Goal: Task Accomplishment & Management: Manage account settings

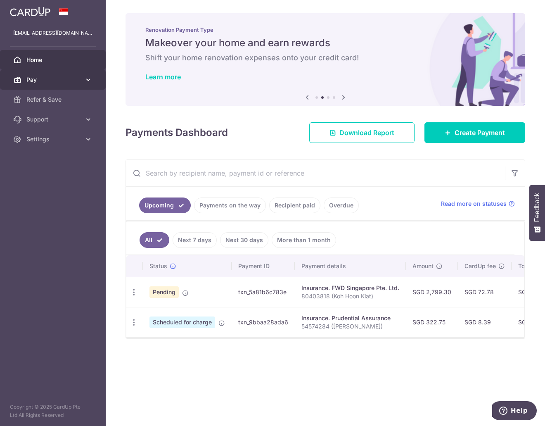
click at [47, 82] on span "Pay" at bounding box center [53, 80] width 54 height 8
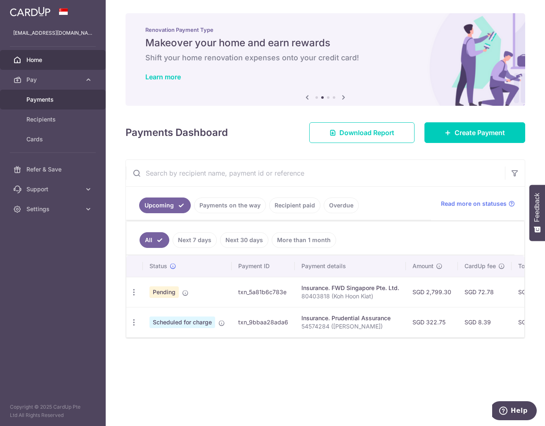
click at [35, 99] on span "Payments" at bounding box center [53, 99] width 54 height 8
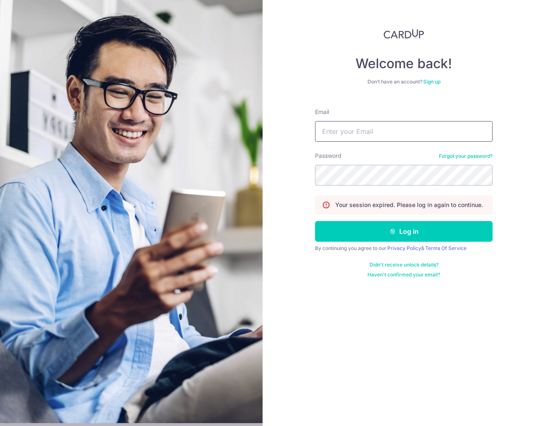
click at [349, 122] on input "Email" at bounding box center [403, 131] width 177 height 21
type input "dirkpig@gmail.com"
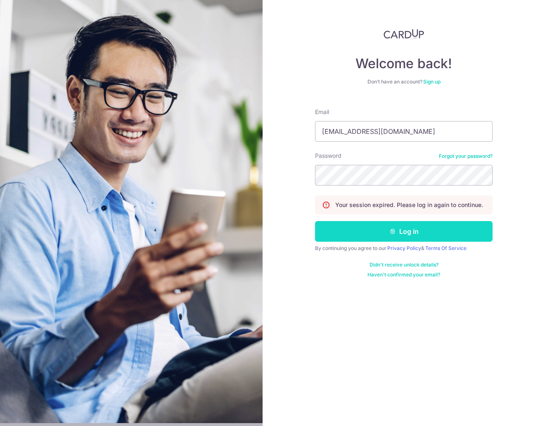
click at [372, 228] on button "Log in" at bounding box center [403, 231] width 177 height 21
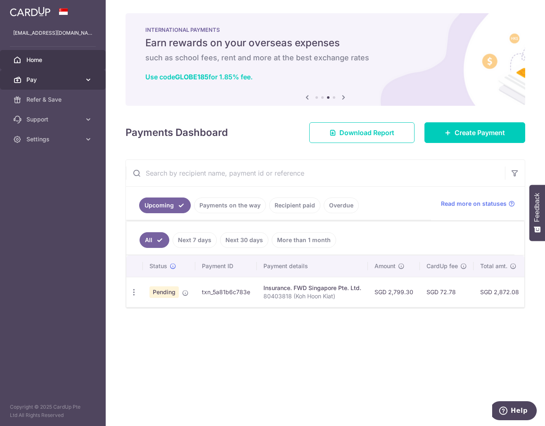
click at [57, 80] on span "Pay" at bounding box center [53, 80] width 54 height 8
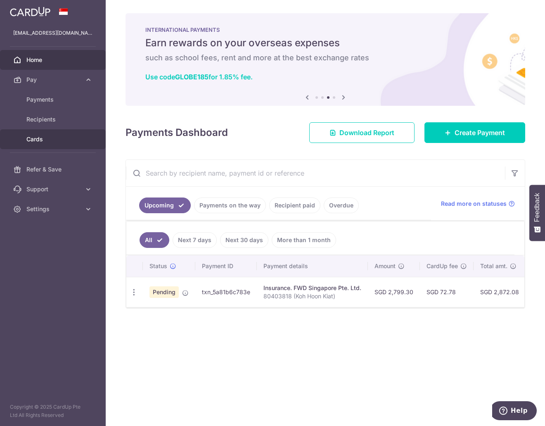
click at [38, 143] on link "Cards" at bounding box center [53, 139] width 106 height 20
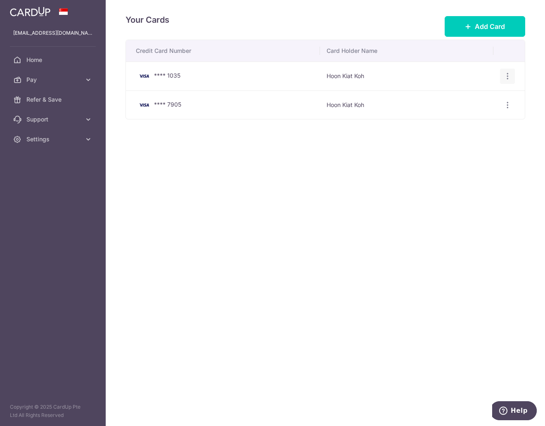
click at [504, 74] on icon "button" at bounding box center [507, 76] width 9 height 9
click at [453, 120] on span "Delete" at bounding box center [480, 119] width 56 height 10
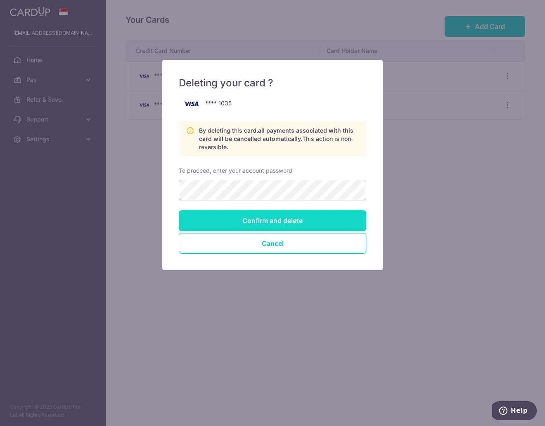
click at [272, 217] on input "Confirm and delete" at bounding box center [272, 220] width 187 height 21
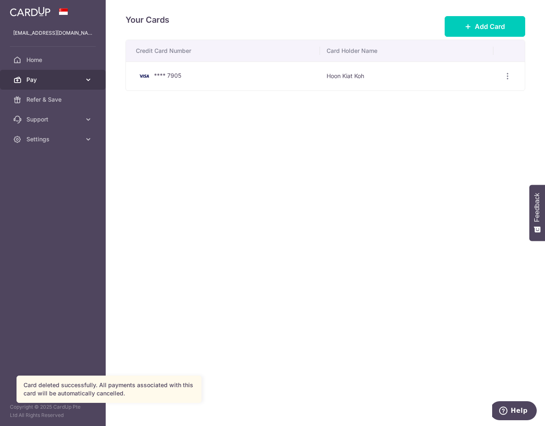
click at [35, 79] on span "Pay" at bounding box center [53, 80] width 54 height 8
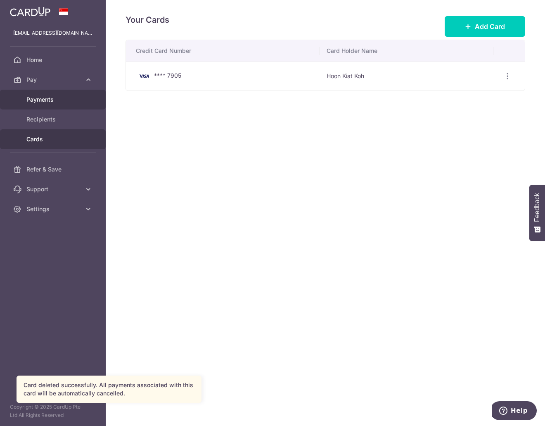
click at [32, 99] on span "Payments" at bounding box center [53, 99] width 54 height 8
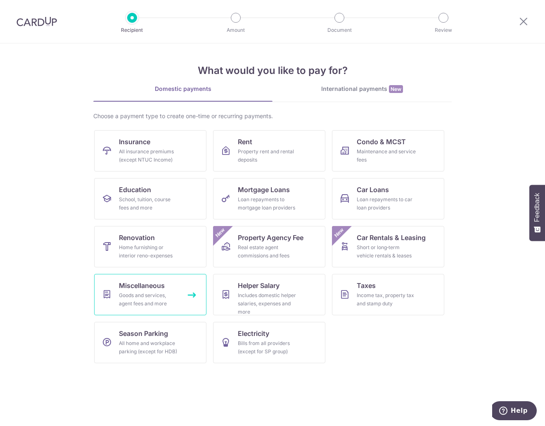
click at [154, 291] on div "Goods and services, agent fees and more" at bounding box center [148, 299] width 59 height 17
click at [43, 19] on img at bounding box center [37, 22] width 40 height 10
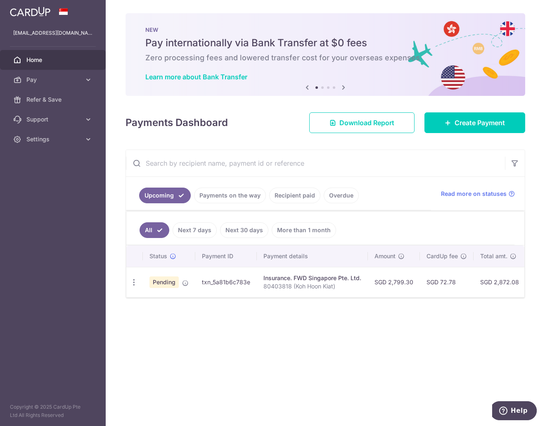
click at [216, 194] on link "Payments on the way" at bounding box center [230, 195] width 72 height 16
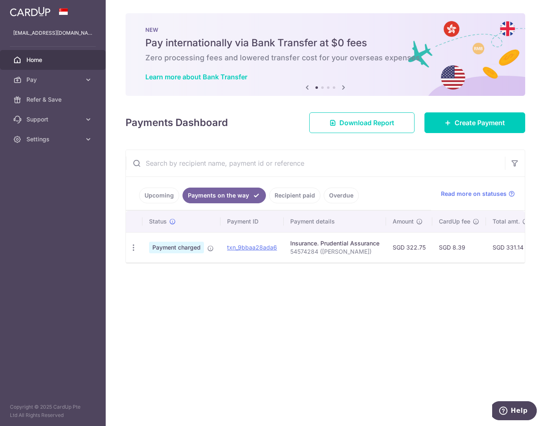
click at [153, 191] on link "Upcoming" at bounding box center [159, 195] width 40 height 16
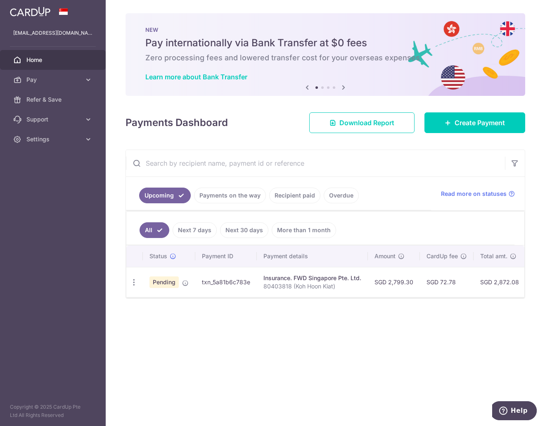
click at [307, 194] on link "Recipient paid" at bounding box center [294, 195] width 51 height 16
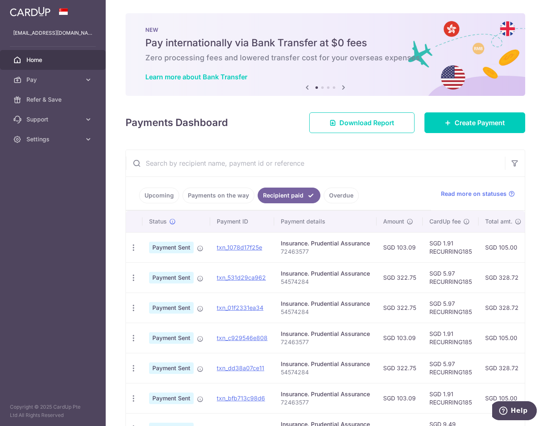
click at [159, 192] on link "Upcoming" at bounding box center [159, 195] width 40 height 16
